Goal: Find specific page/section: Find specific page/section

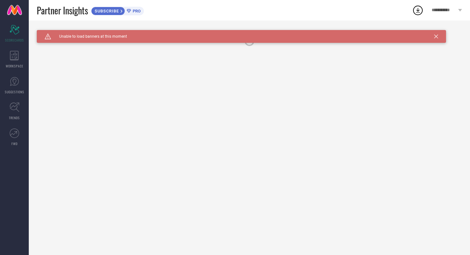
click at [137, 10] on span "PRO" at bounding box center [136, 11] width 10 height 5
click at [14, 125] on link "FWD" at bounding box center [14, 137] width 29 height 26
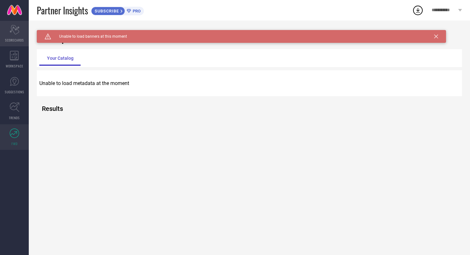
click at [23, 34] on div "Scorecard SCORECARDS" at bounding box center [14, 34] width 29 height 26
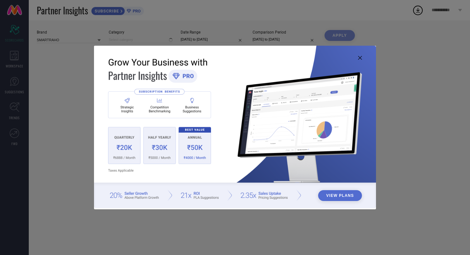
type input "All"
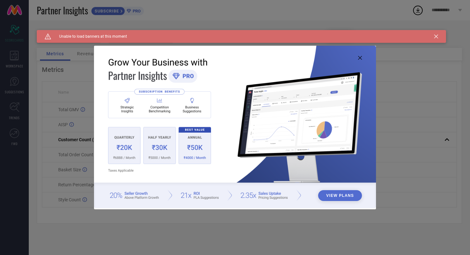
click at [117, 156] on img at bounding box center [235, 127] width 282 height 162
click at [189, 164] on img at bounding box center [235, 127] width 282 height 162
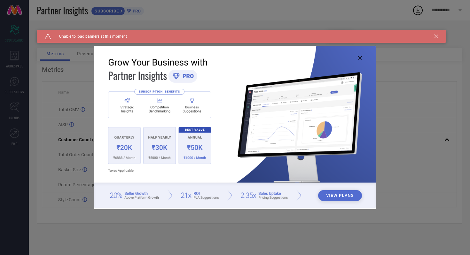
click at [189, 164] on img at bounding box center [235, 127] width 282 height 162
click at [332, 195] on button "View Plans" at bounding box center [340, 195] width 44 height 11
